Goal: Check status: Check status

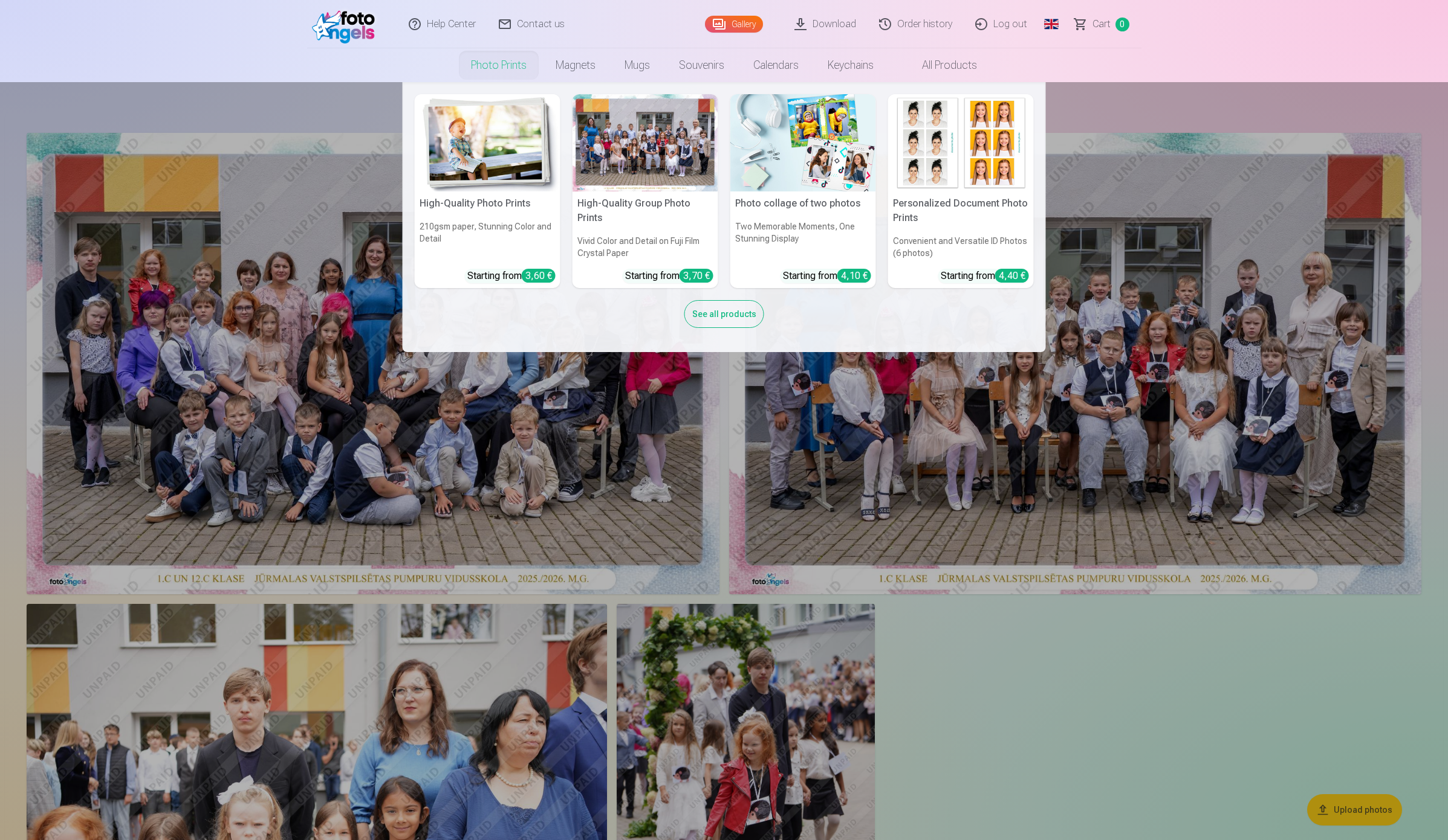
click at [510, 61] on link "Photo prints" at bounding box center [499, 65] width 84 height 33
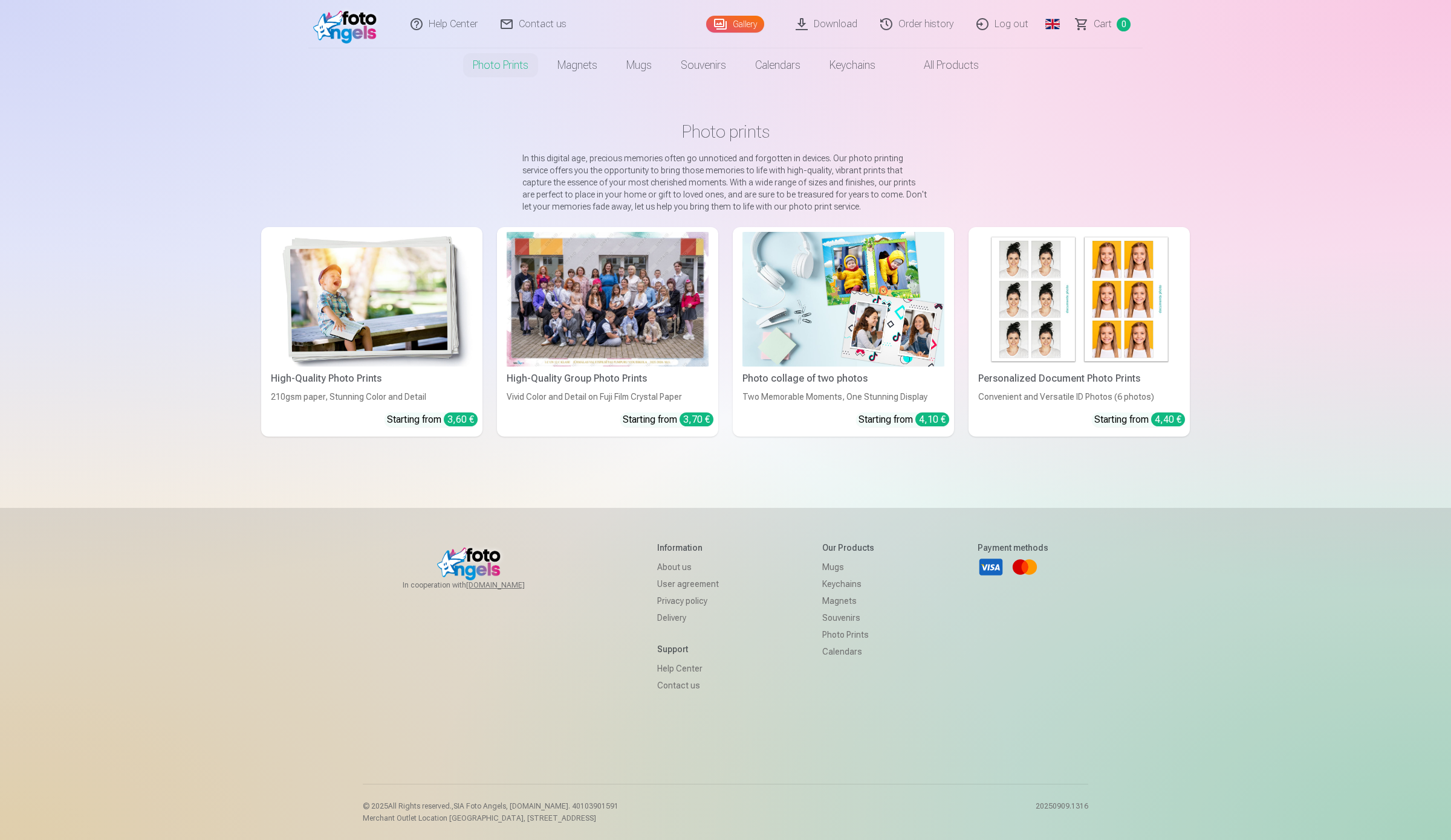
click at [320, 321] on img at bounding box center [372, 298] width 202 height 134
click at [460, 17] on link "Help Center" at bounding box center [445, 24] width 90 height 48
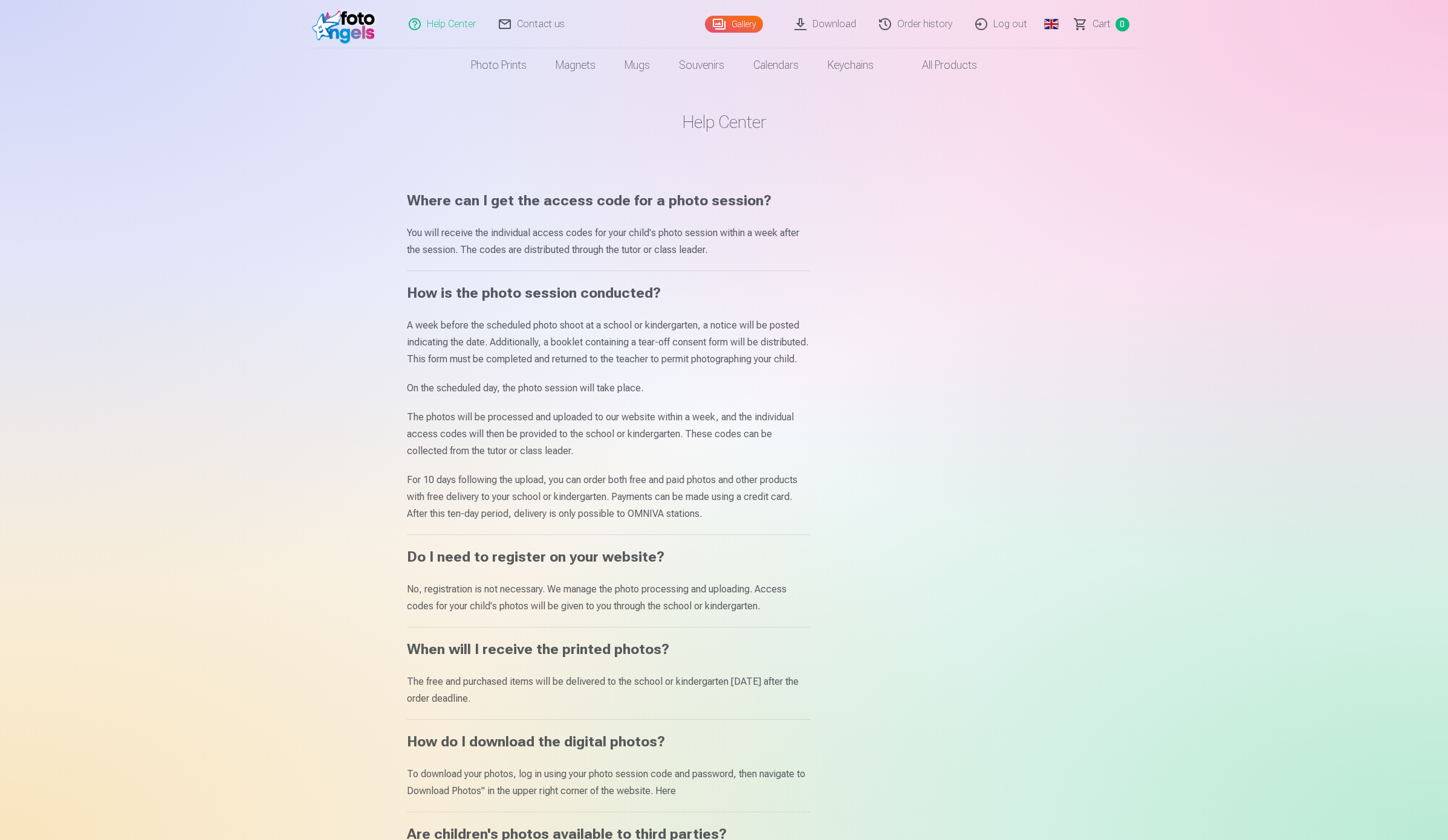
click at [326, 19] on img at bounding box center [347, 24] width 70 height 38
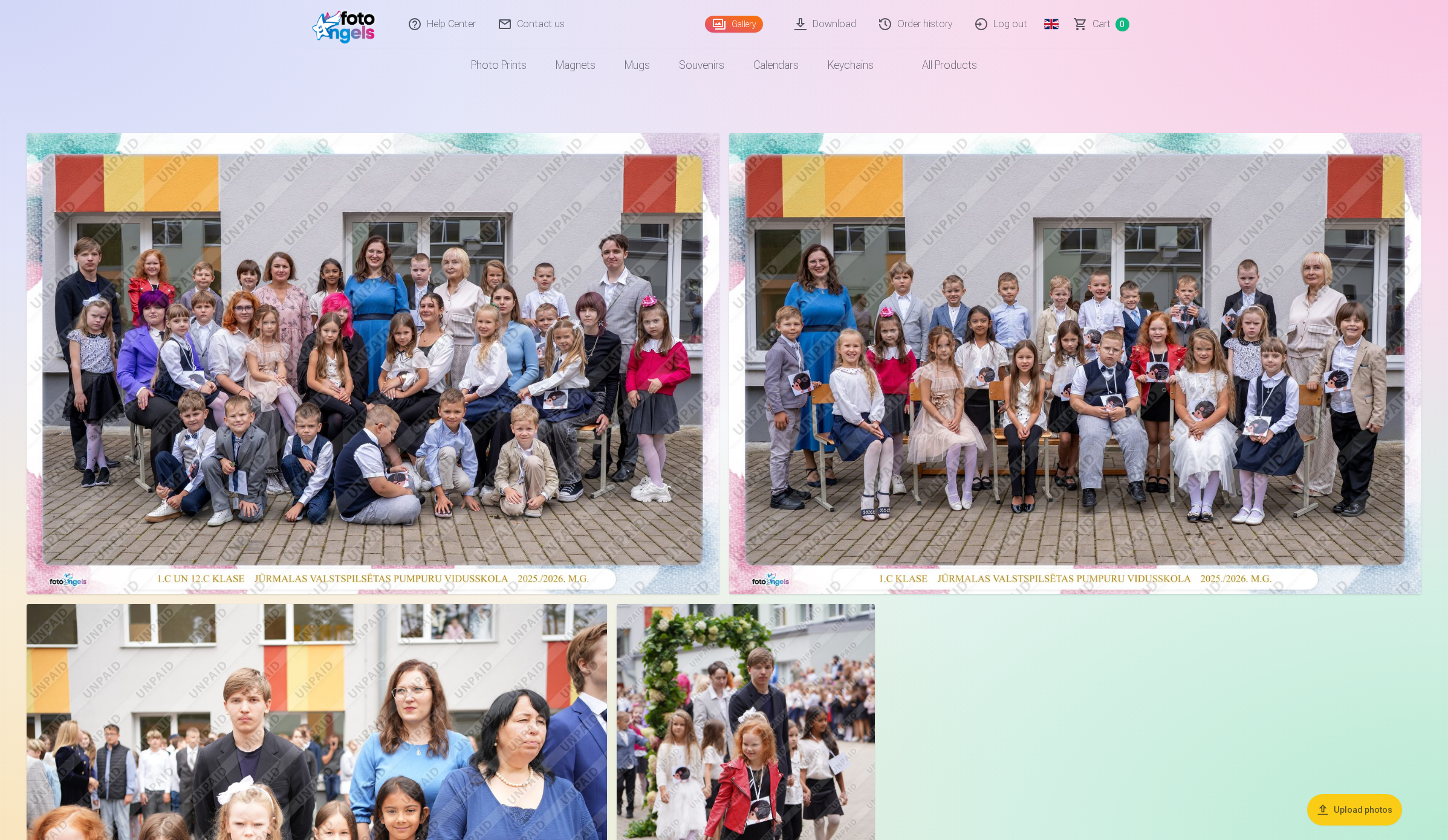
click at [134, 59] on nav "Photo prints High-Quality Photo Prints 210gsm paper, Stunning Color and Detail …" at bounding box center [724, 65] width 1448 height 33
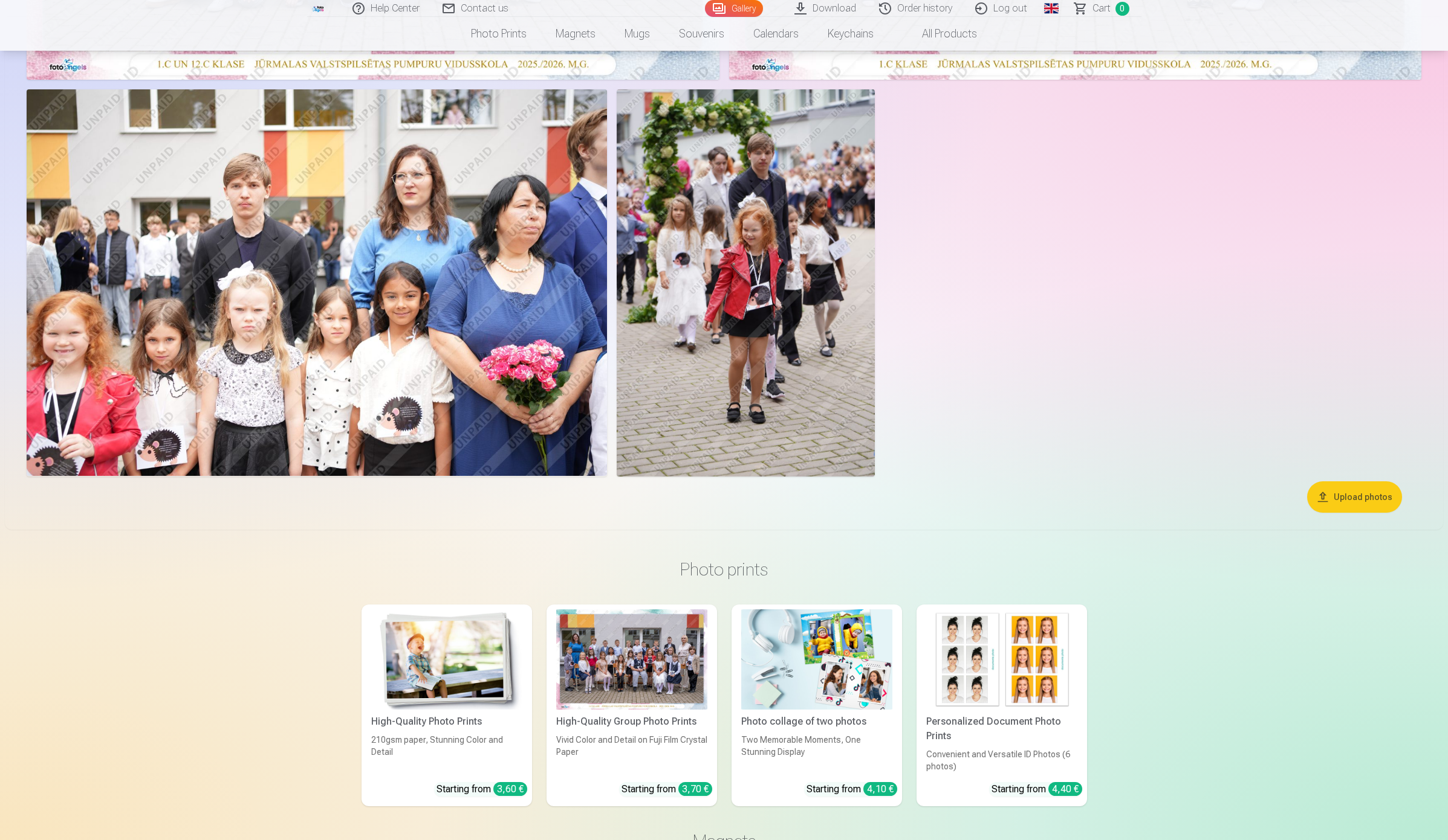
scroll to position [378, 0]
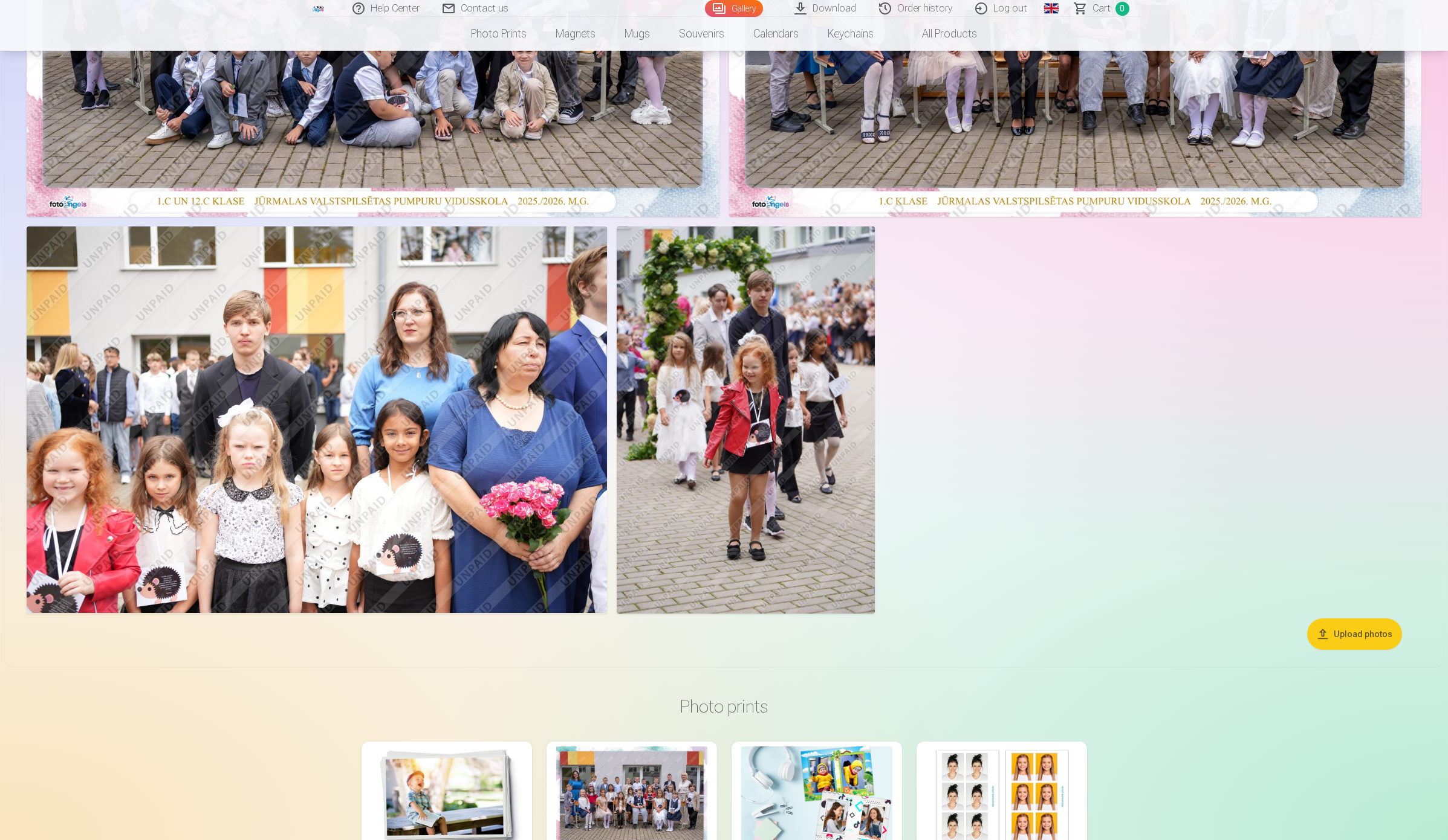
click at [926, 11] on link "Order history" at bounding box center [916, 8] width 96 height 17
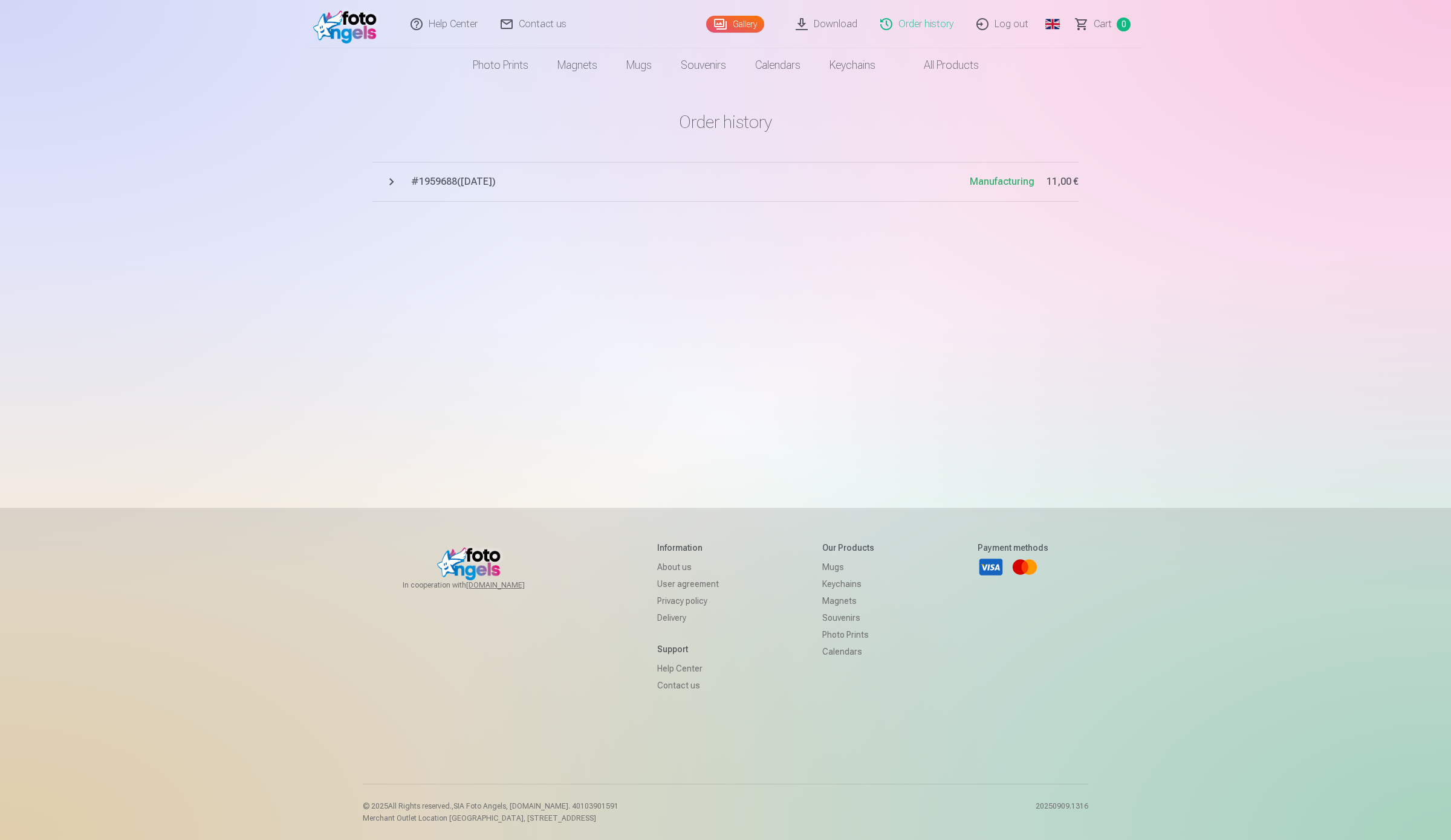
click at [394, 180] on button "# 1959688 ( 11.09.2025 ) Manufacturing 11,00 €" at bounding box center [725, 182] width 706 height 40
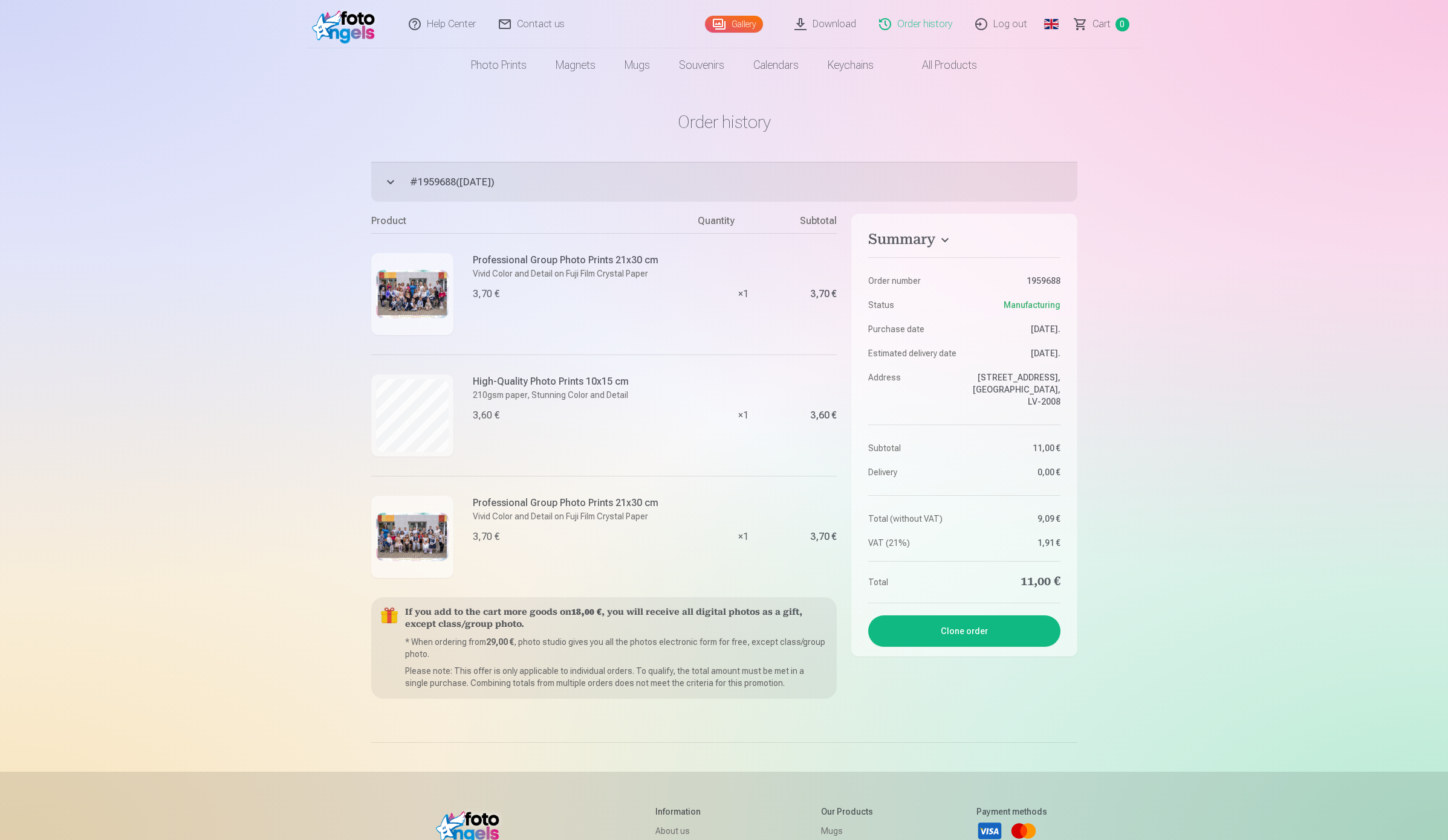
click at [320, 29] on img at bounding box center [347, 24] width 70 height 38
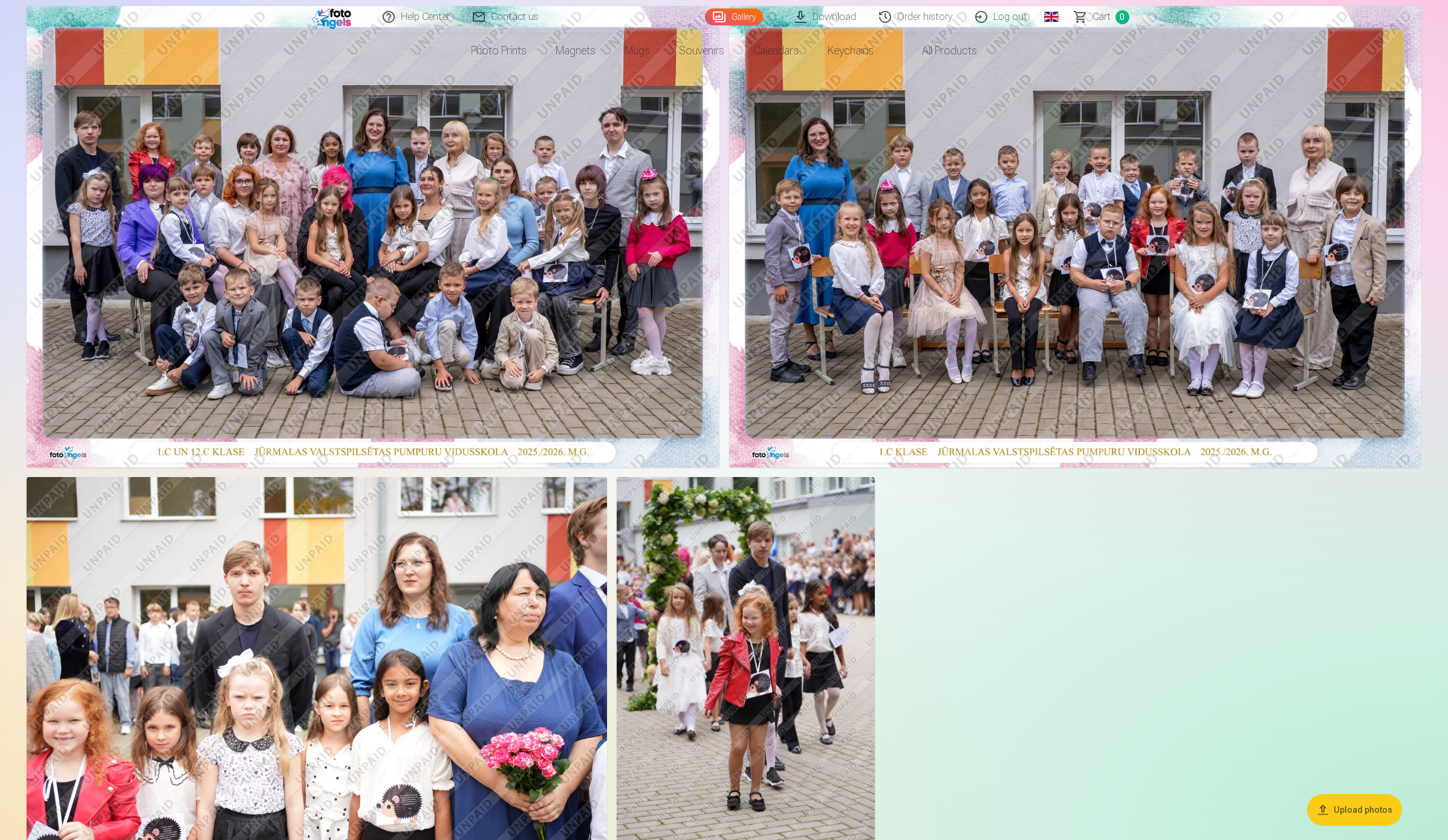
scroll to position [302, 0]
